Goal: Task Accomplishment & Management: Complete application form

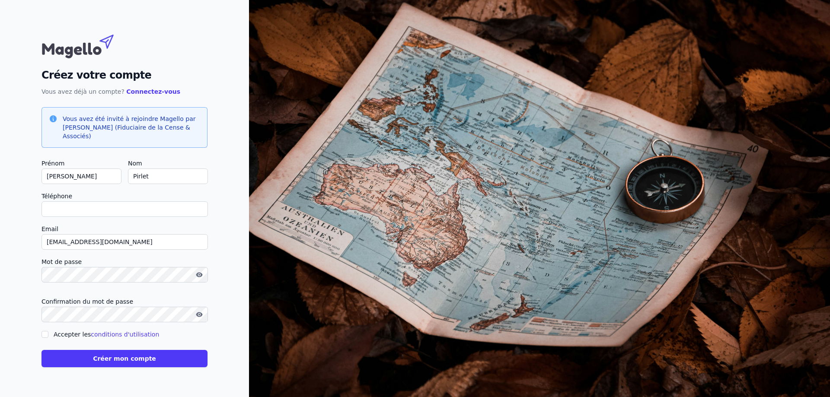
click at [100, 242] on input "spirlet@live.be" at bounding box center [124, 242] width 166 height 16
type input "spirlet@live.b"
checkbox input "false"
type input "s"
type input "[EMAIL_ADDRESS][DOMAIN_NAME]"
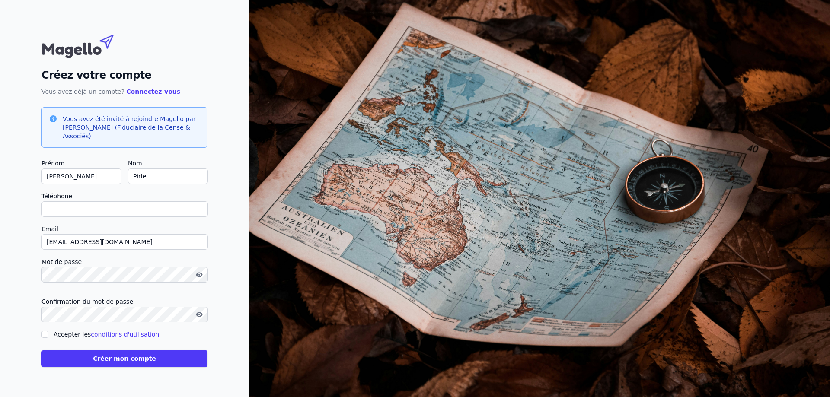
type input "+32495244636"
click at [201, 276] on icon "button" at bounding box center [199, 274] width 6 height 5
click at [196, 314] on span at bounding box center [197, 314] width 10 height 10
click at [201, 315] on icon "button" at bounding box center [199, 314] width 6 height 5
click at [201, 315] on icon "button" at bounding box center [200, 315] width 6 height 6
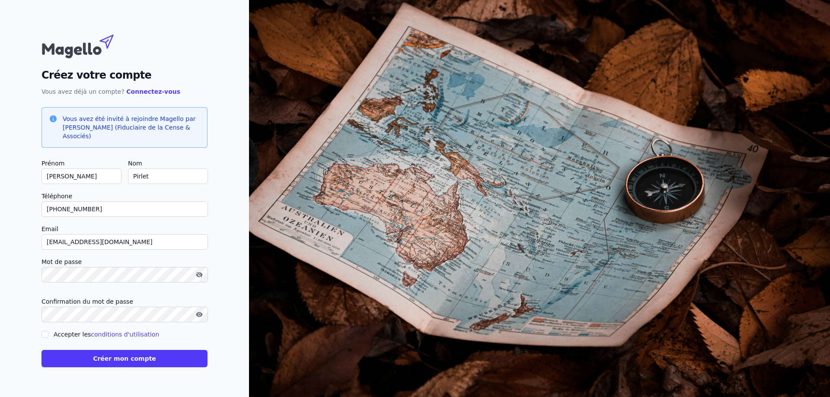
click at [199, 275] on icon "button" at bounding box center [200, 275] width 6 height 6
drag, startPoint x: 45, startPoint y: 333, endPoint x: 57, endPoint y: 344, distance: 15.9
click at [45, 333] on input "Accepter les conditions d'utilisation" at bounding box center [44, 334] width 7 height 7
checkbox input "true"
click at [118, 358] on button "Créer mon compte" at bounding box center [124, 358] width 166 height 17
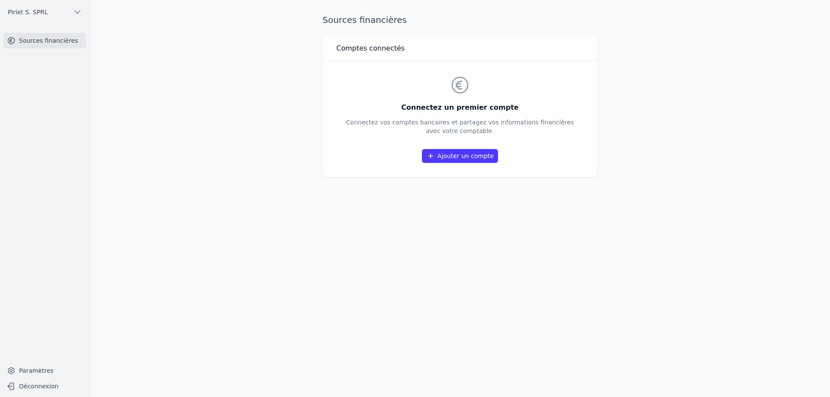
click at [450, 158] on link "Ajouter un compte" at bounding box center [460, 156] width 76 height 14
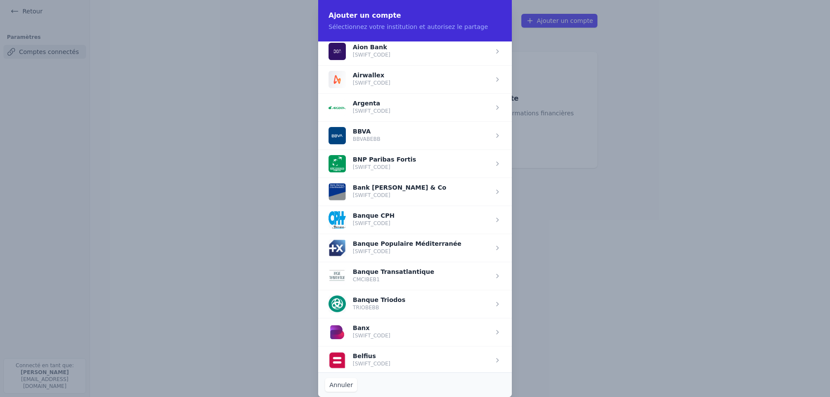
scroll to position [130, 0]
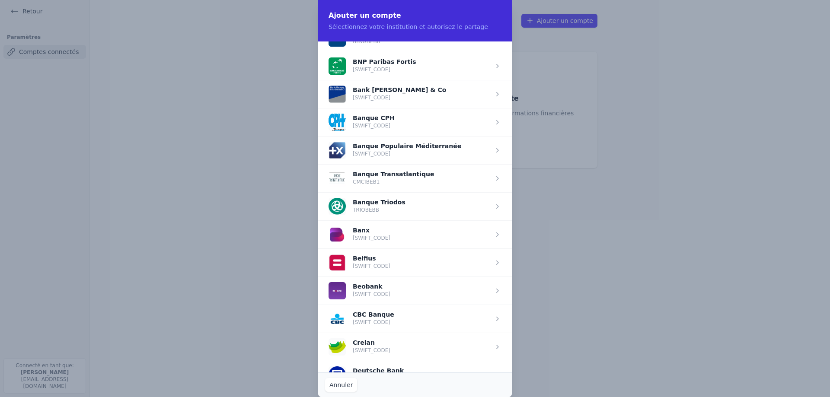
click at [412, 352] on span "button" at bounding box center [415, 347] width 194 height 28
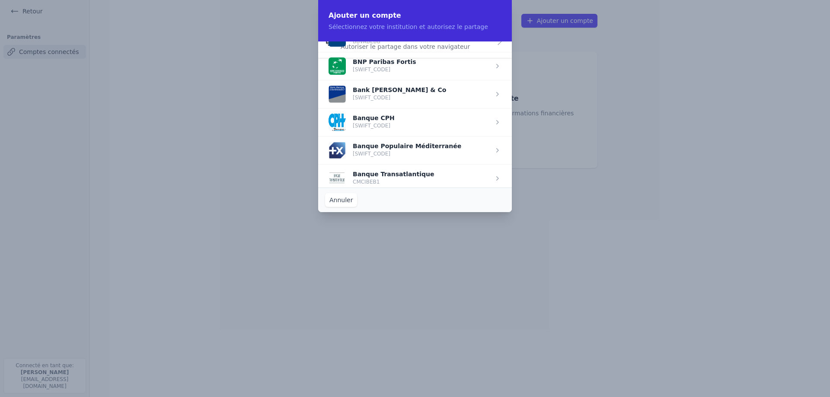
scroll to position [0, 0]
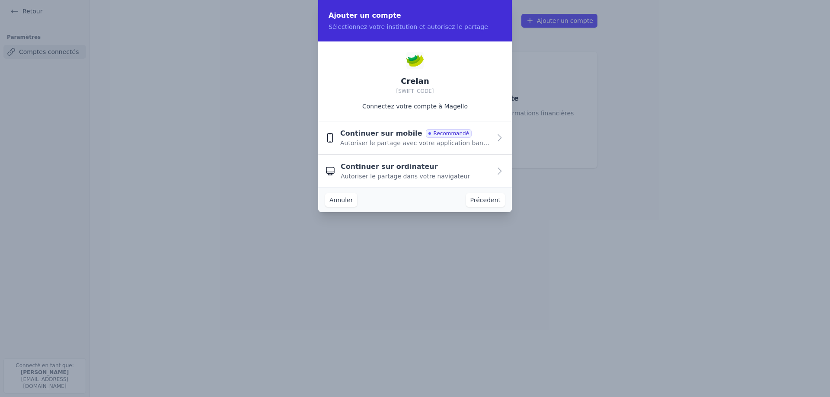
click at [486, 171] on div "Continuer sur ordinateur Autoriser le partage dans votre navigateur" at bounding box center [416, 171] width 150 height 19
